Goal: Task Accomplishment & Management: Manage account settings

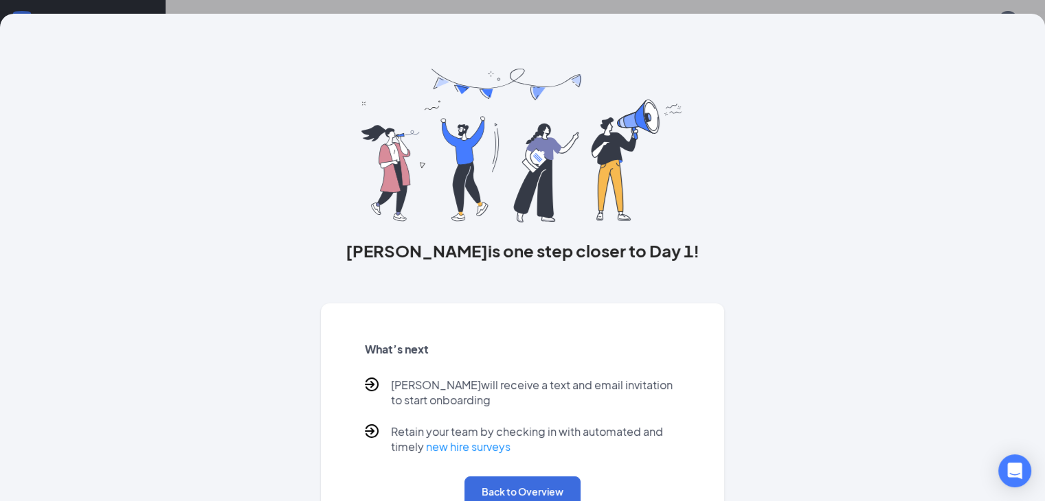
scroll to position [59, 0]
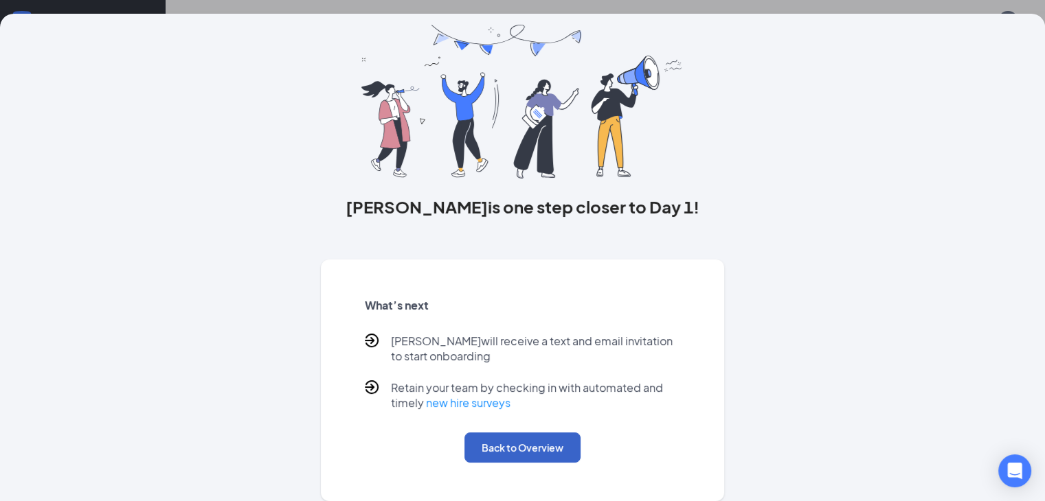
click at [491, 462] on button "Back to Overview" at bounding box center [522, 448] width 116 height 30
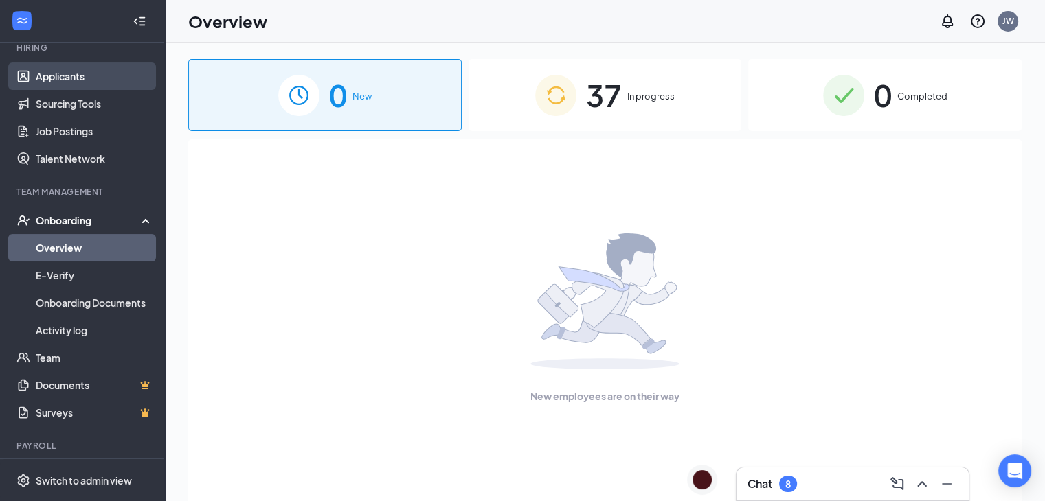
click at [61, 78] on link "Applicants" at bounding box center [94, 76] width 117 height 27
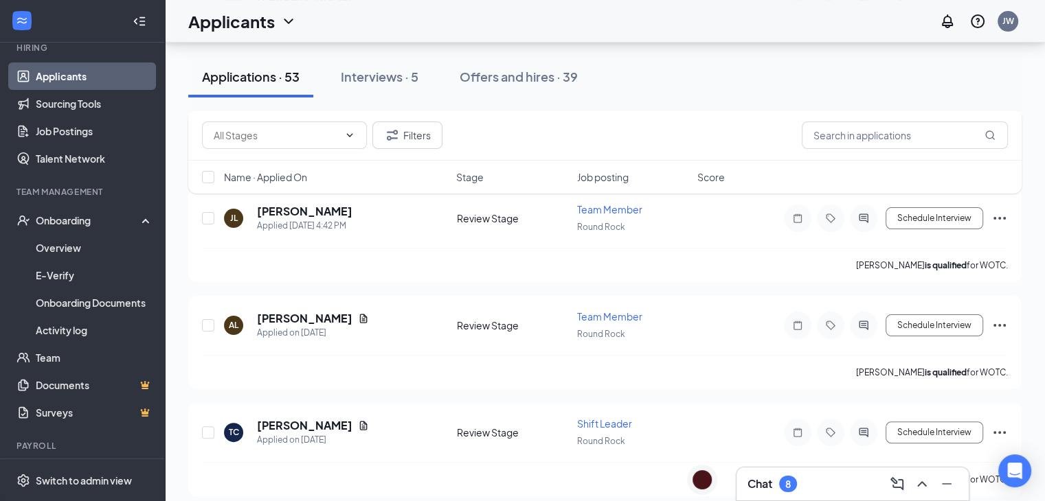
scroll to position [316, 0]
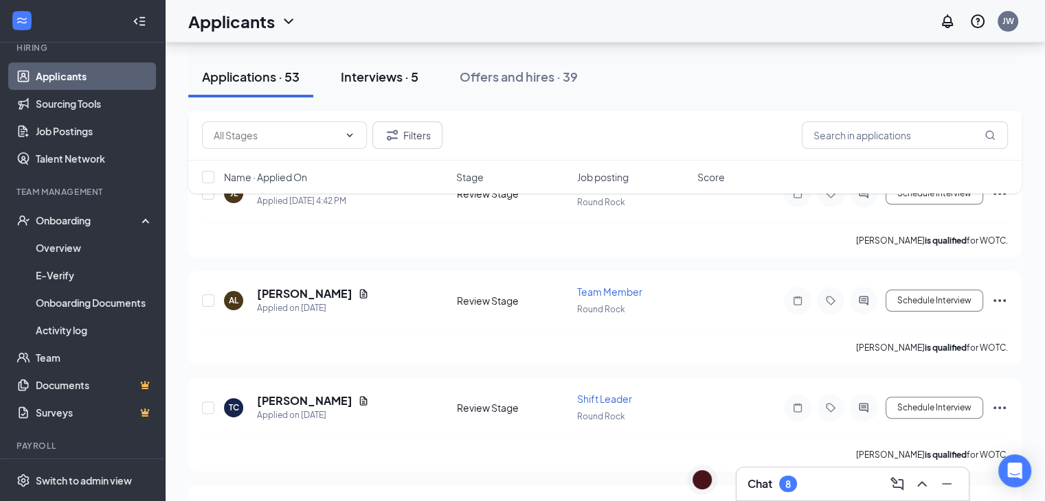
click at [369, 79] on div "Interviews · 5" at bounding box center [380, 76] width 78 height 17
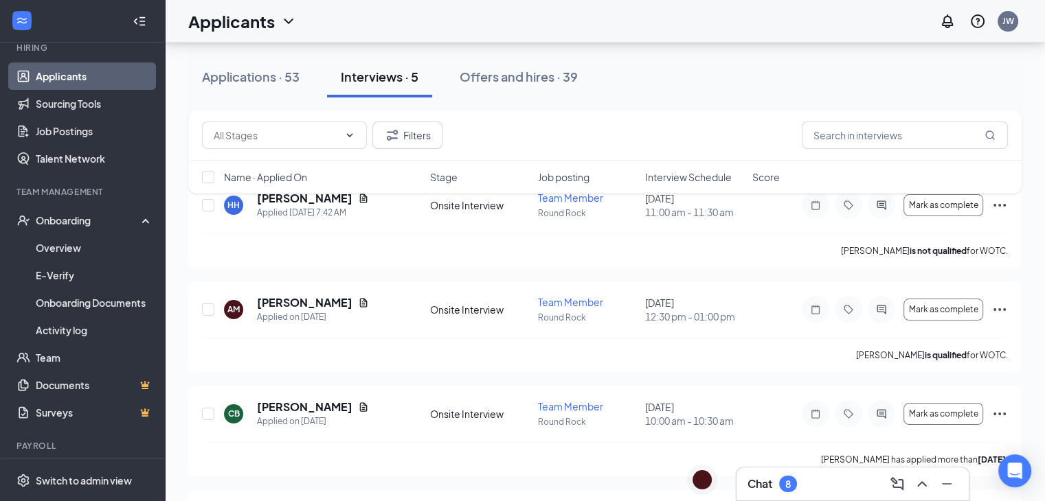
scroll to position [83, 0]
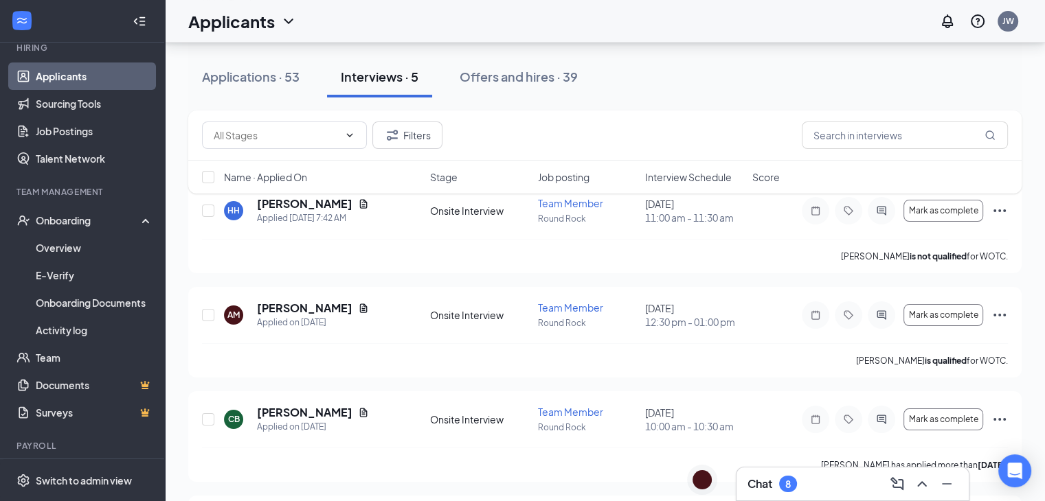
click at [367, 204] on div "Filters Name · Applied On Stage Job posting Interview Schedule Score" at bounding box center [604, 159] width 833 height 97
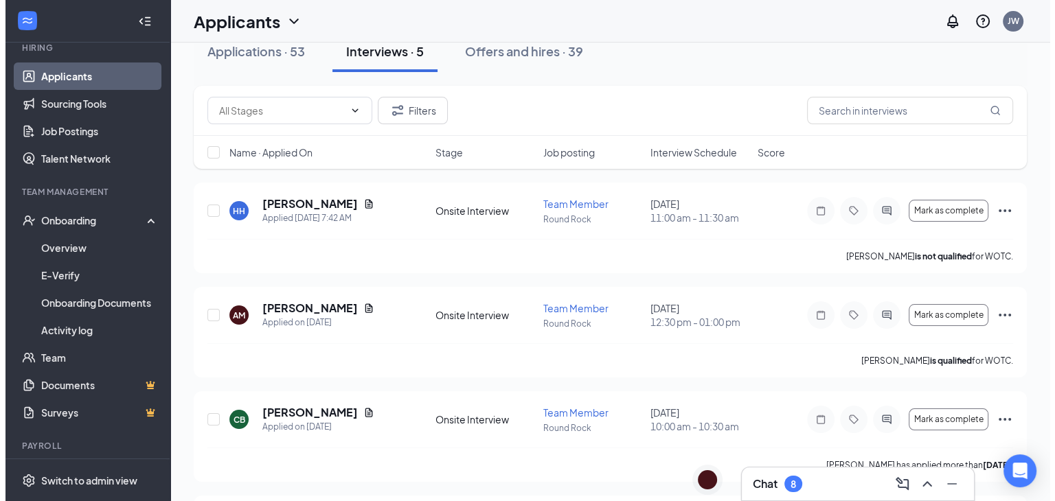
scroll to position [0, 0]
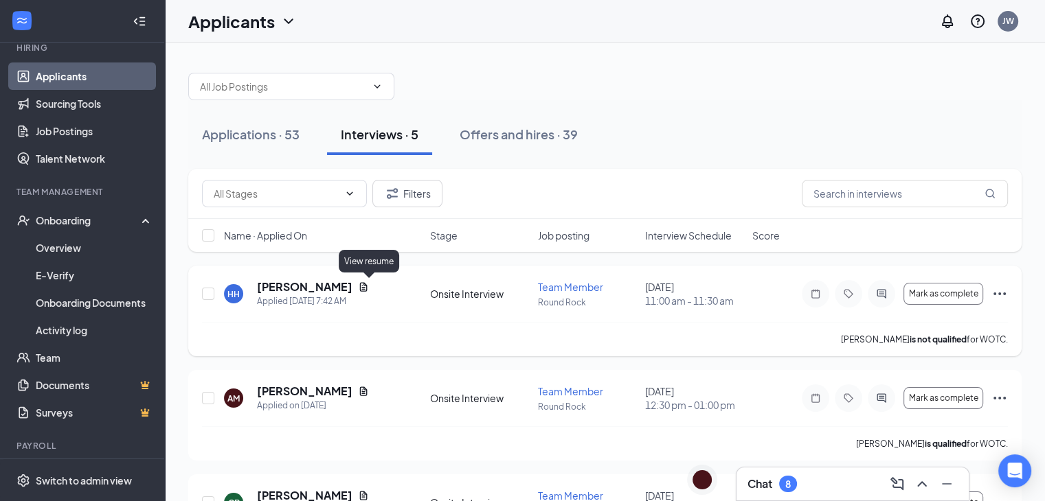
click at [368, 289] on icon "Document" at bounding box center [364, 286] width 8 height 9
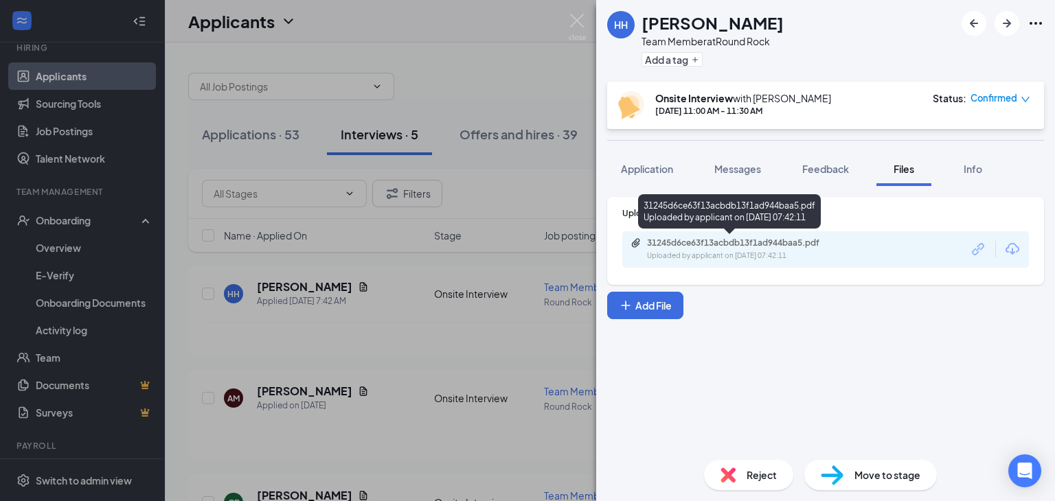
click at [731, 253] on div "Uploaded by applicant on [DATE] 07:42:11" at bounding box center [750, 256] width 206 height 11
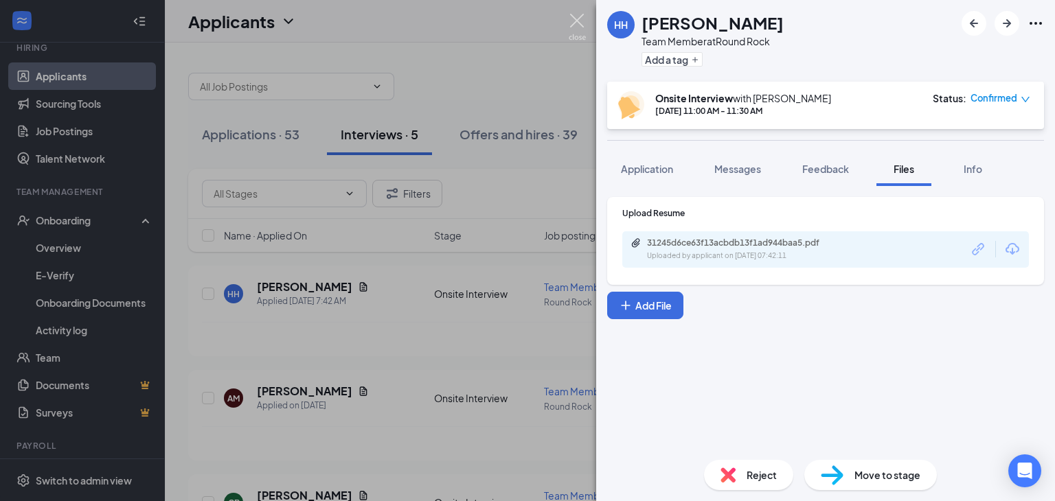
click at [580, 22] on img at bounding box center [577, 27] width 17 height 27
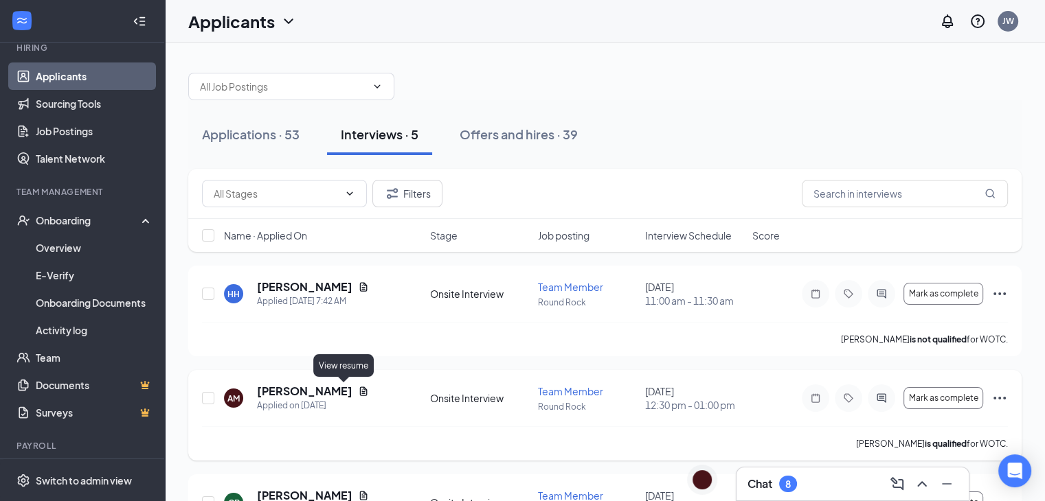
click at [358, 392] on icon "Document" at bounding box center [363, 391] width 11 height 11
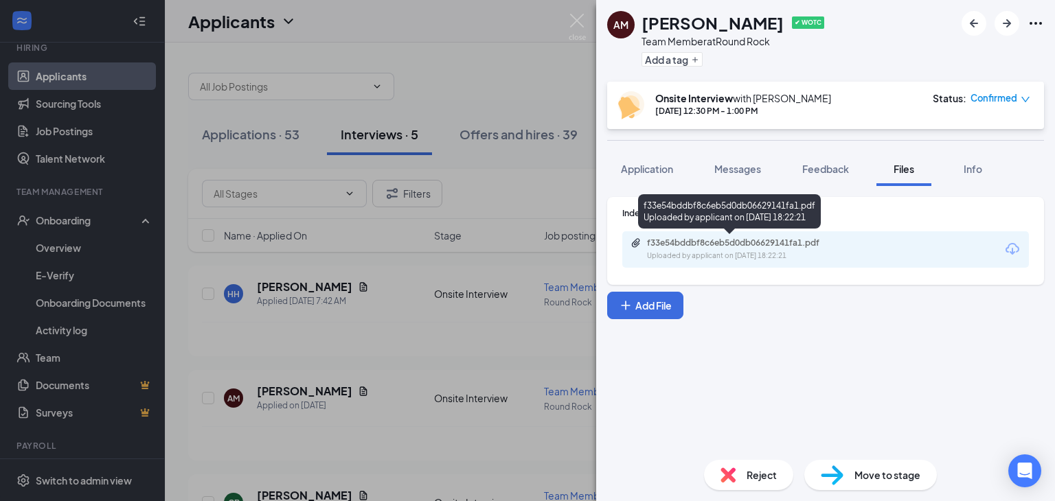
click at [708, 258] on div "Uploaded by applicant on [DATE] 18:22:21" at bounding box center [750, 256] width 206 height 11
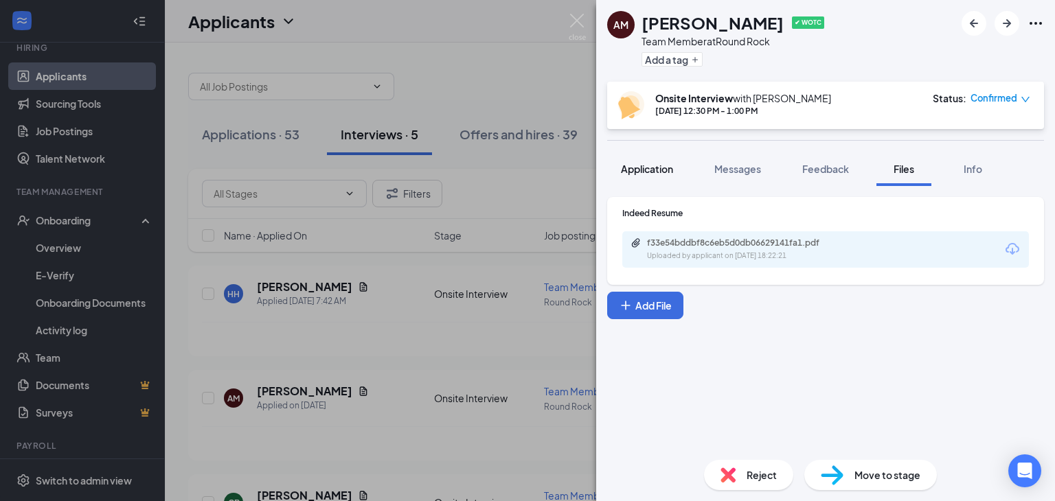
click at [668, 178] on button "Application" at bounding box center [647, 169] width 80 height 34
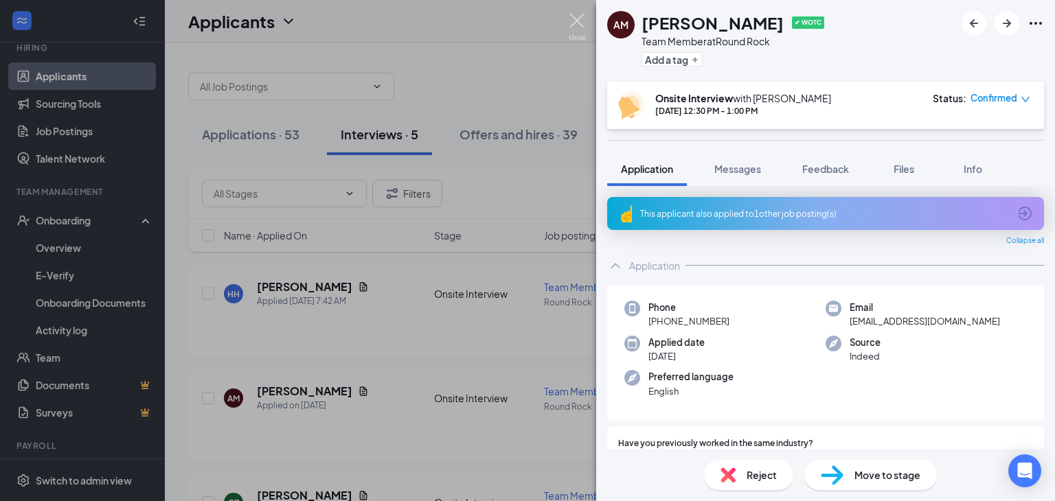
click at [578, 14] on img at bounding box center [577, 27] width 17 height 27
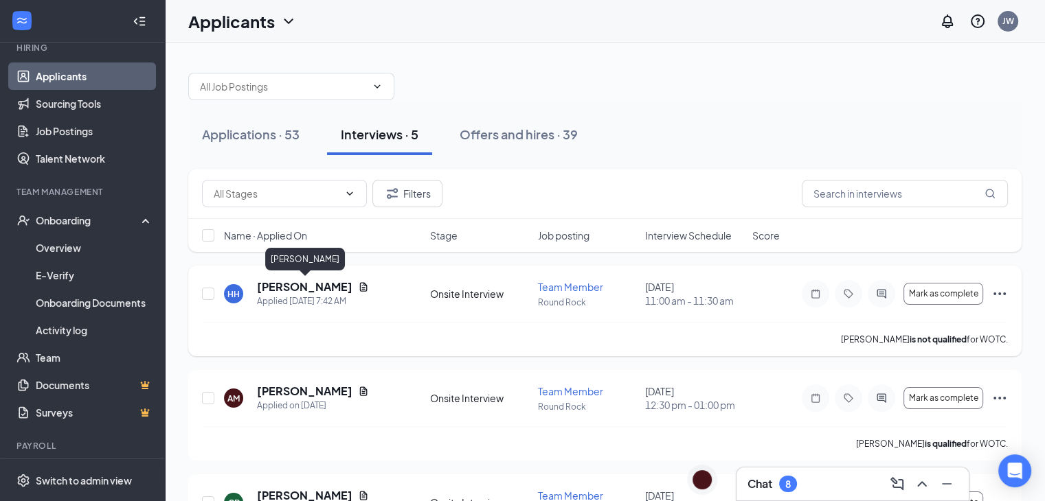
click at [310, 287] on h5 "[PERSON_NAME]" at bounding box center [304, 287] width 95 height 15
